Goal: Transaction & Acquisition: Purchase product/service

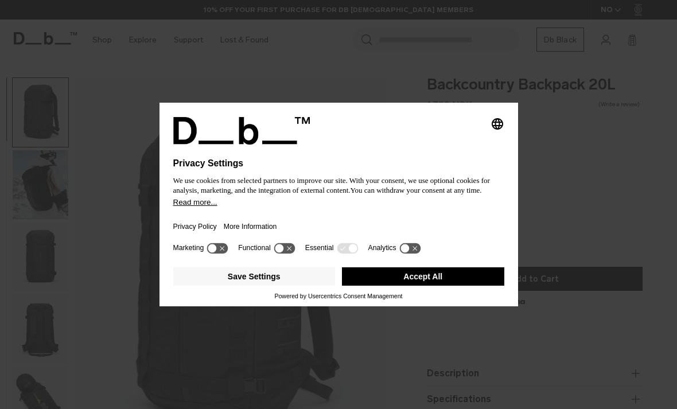
click at [463, 278] on button "Accept All" at bounding box center [423, 276] width 162 height 18
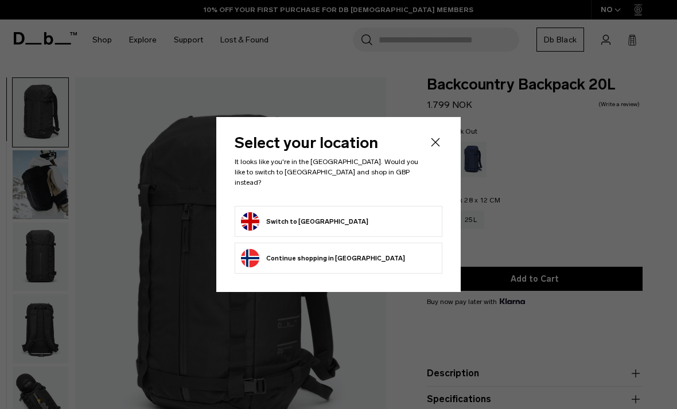
click at [388, 217] on form "Switch to United Kingdom" at bounding box center [338, 221] width 195 height 18
click at [380, 215] on form "Switch to United Kingdom" at bounding box center [338, 221] width 195 height 18
click at [259, 212] on button "Switch to United Kingdom" at bounding box center [304, 221] width 127 height 18
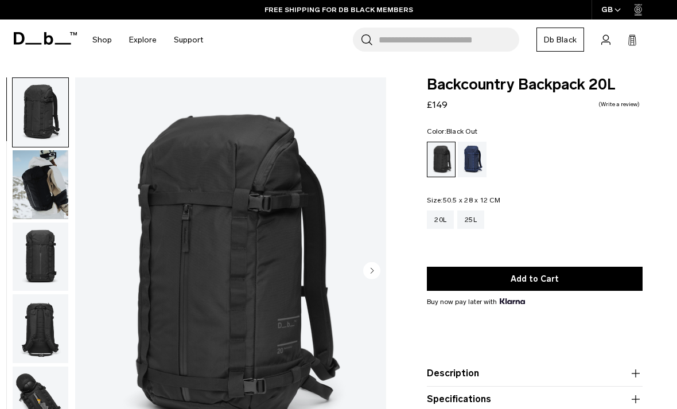
click at [65, 348] on body "Skip to content BUY NOW, PAY LATER WITH KLARNA 10% OFF YOUR FIRST PURCHASE FOR …" at bounding box center [338, 204] width 677 height 409
click at [92, 351] on body "Skip to content BUY NOW, PAY LATER WITH KLARNA 10% OFF YOUR FIRST PURCHASE FOR …" at bounding box center [338, 204] width 677 height 409
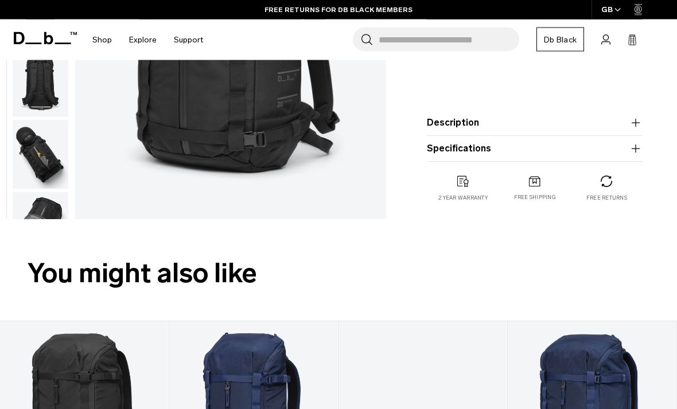
scroll to position [242, 0]
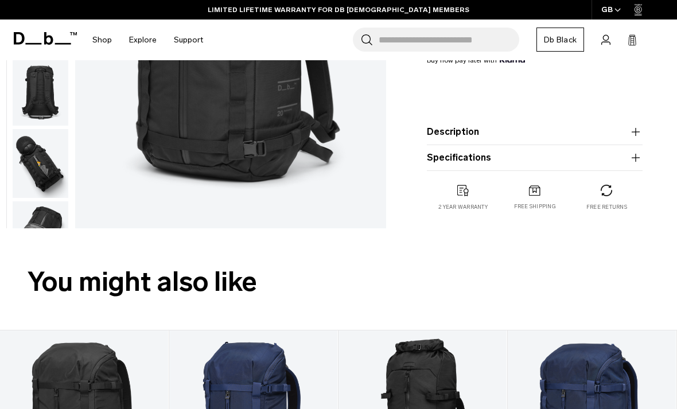
click at [38, 36] on icon at bounding box center [45, 38] width 63 height 13
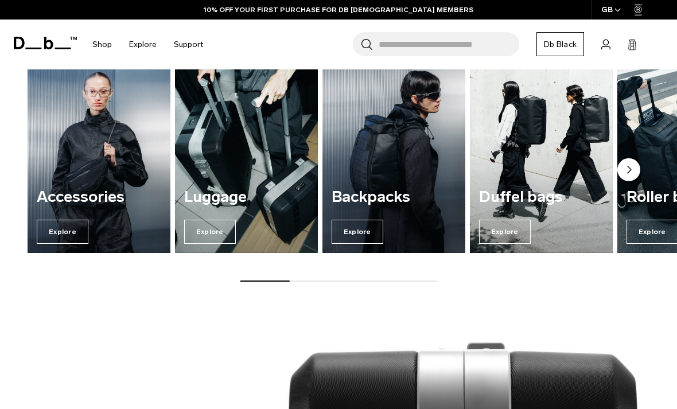
scroll to position [733, 0]
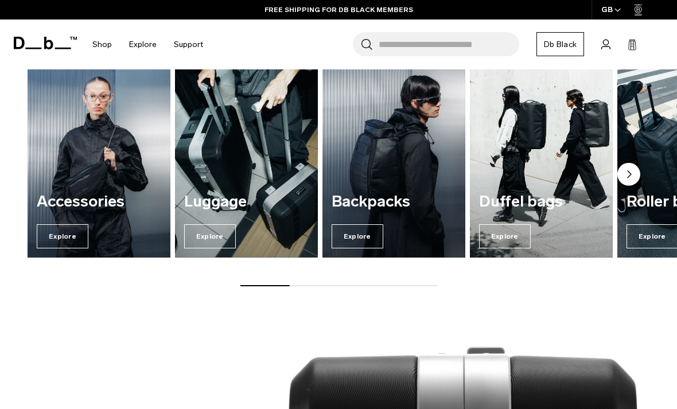
click at [48, 237] on span "Explore" at bounding box center [63, 236] width 52 height 24
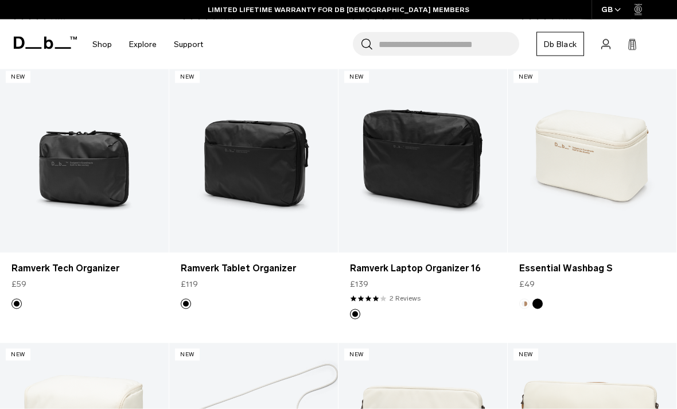
scroll to position [2148, 0]
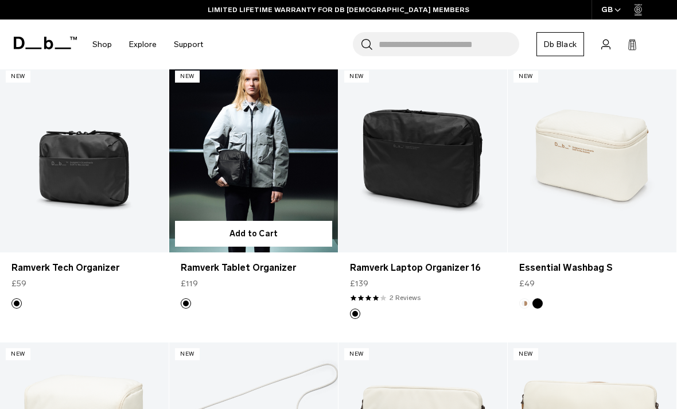
click at [228, 152] on link "Ramverk Tablet Organizer" at bounding box center [253, 159] width 169 height 188
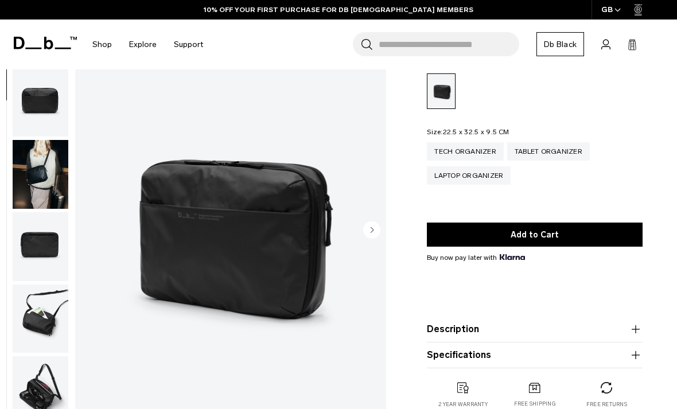
scroll to position [193, 0]
click at [34, 249] on img "button" at bounding box center [41, 246] width 56 height 69
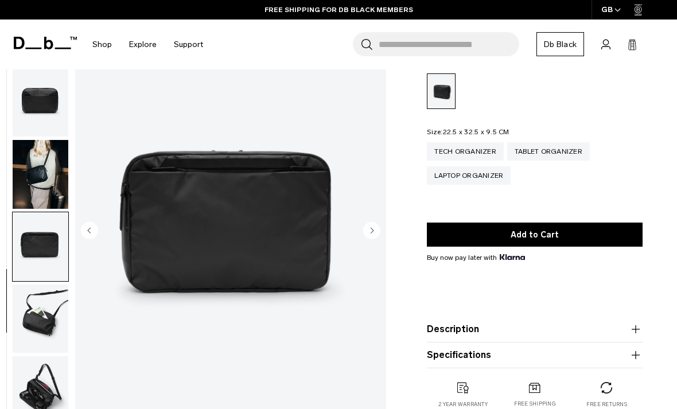
click at [38, 333] on img "button" at bounding box center [41, 319] width 56 height 69
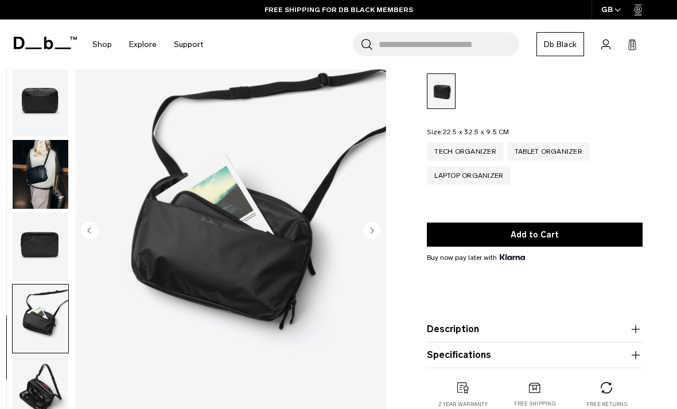
scroll to position [193, 0]
click at [37, 375] on img "button" at bounding box center [41, 390] width 56 height 69
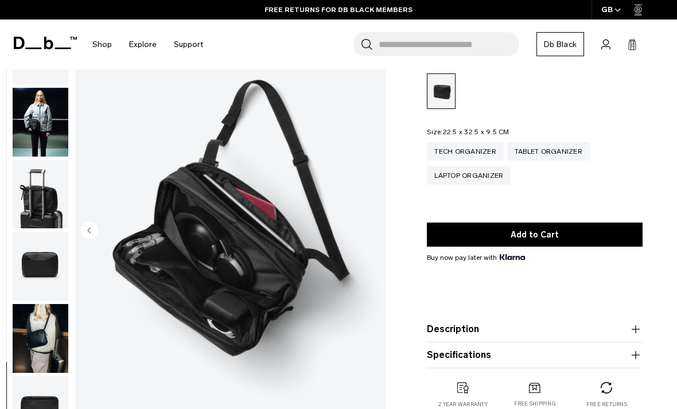
click at [25, 190] on img "button" at bounding box center [41, 194] width 56 height 69
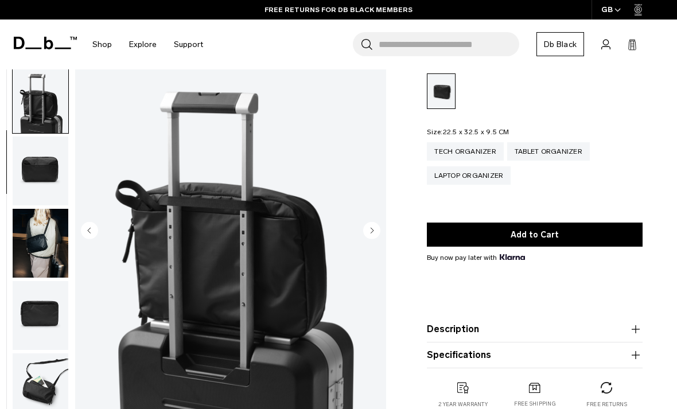
scroll to position [146, 0]
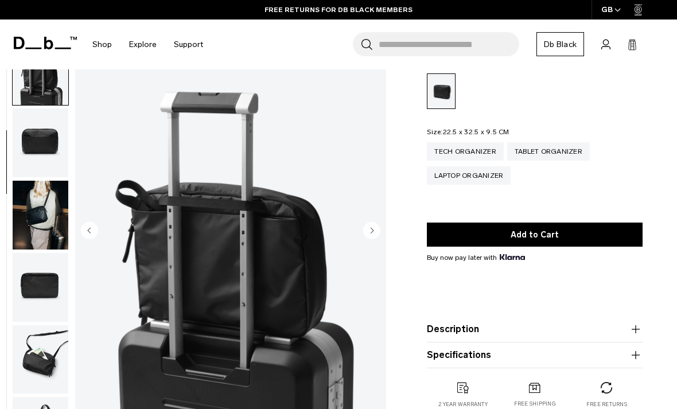
click at [34, 162] on img "button" at bounding box center [41, 142] width 56 height 69
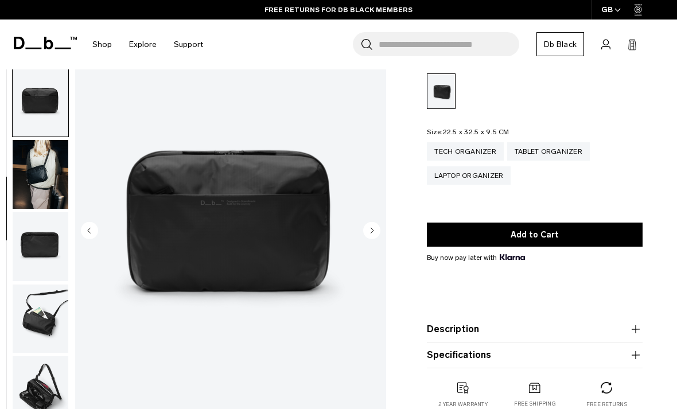
scroll to position [193, 0]
click at [27, 188] on img "button" at bounding box center [41, 174] width 56 height 69
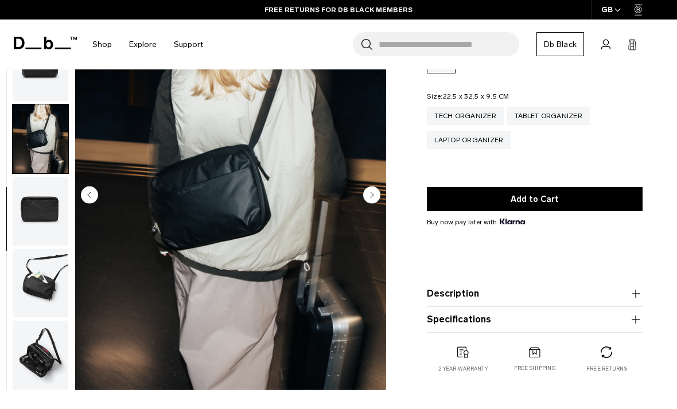
scroll to position [105, 0]
